Goal: Check status: Check status

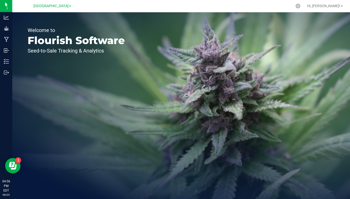
click at [68, 6] on span "[GEOGRAPHIC_DATA]" at bounding box center [51, 6] width 35 height 4
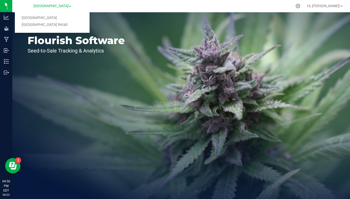
click at [54, 27] on link "[GEOGRAPHIC_DATA] Retail" at bounding box center [52, 24] width 75 height 7
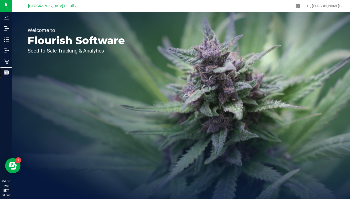
click at [8, 74] on icon at bounding box center [6, 72] width 5 height 5
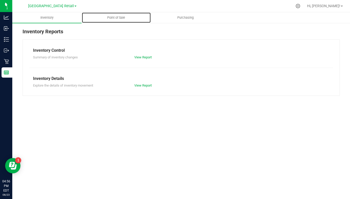
click at [118, 18] on span "Point of Sale" at bounding box center [116, 17] width 32 height 5
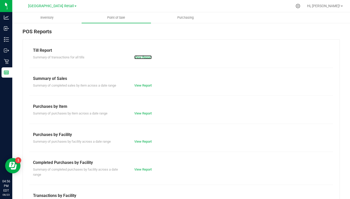
click at [143, 58] on link "View Report" at bounding box center [142, 57] width 17 height 4
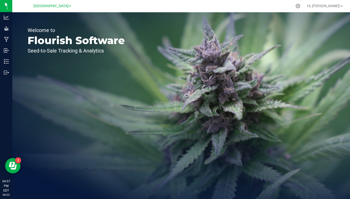
click at [67, 7] on span "[GEOGRAPHIC_DATA]" at bounding box center [51, 6] width 35 height 4
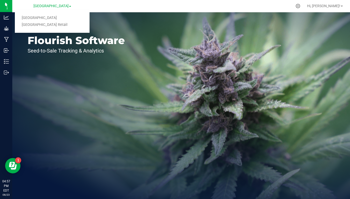
click at [53, 26] on link "[GEOGRAPHIC_DATA] Retail" at bounding box center [52, 24] width 75 height 7
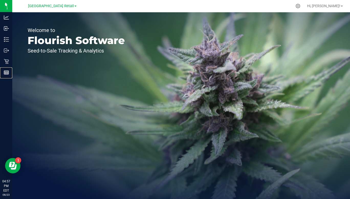
click at [7, 76] on div "Reports" at bounding box center [7, 72] width 11 height 10
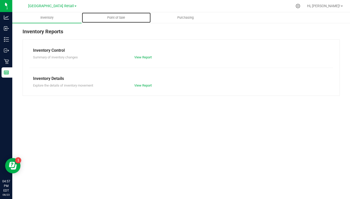
click at [114, 18] on span "Point of Sale" at bounding box center [116, 17] width 32 height 5
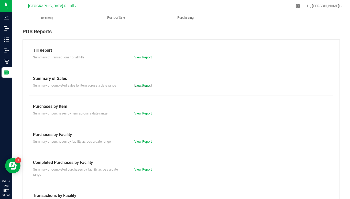
click at [141, 85] on link "View Report" at bounding box center [142, 85] width 17 height 4
